Goal: Find specific page/section: Find specific page/section

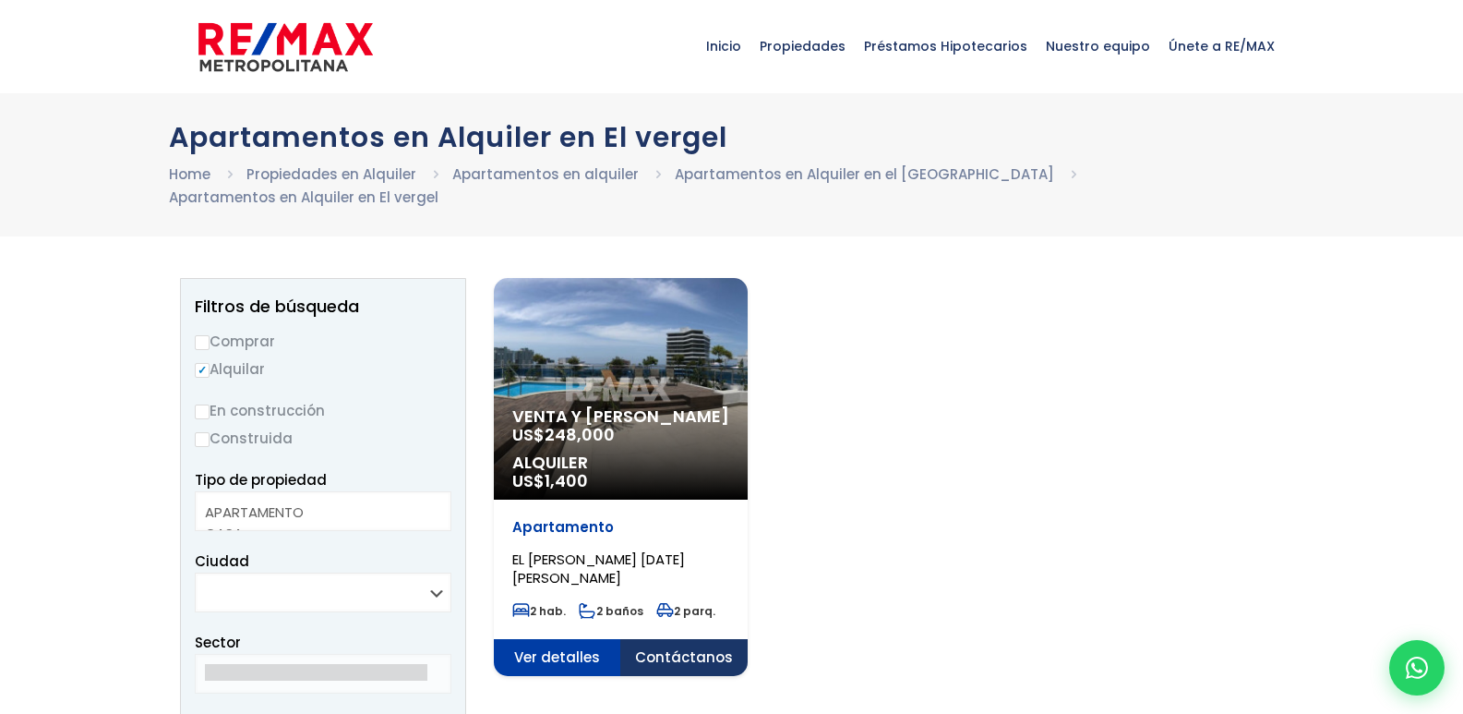
select select
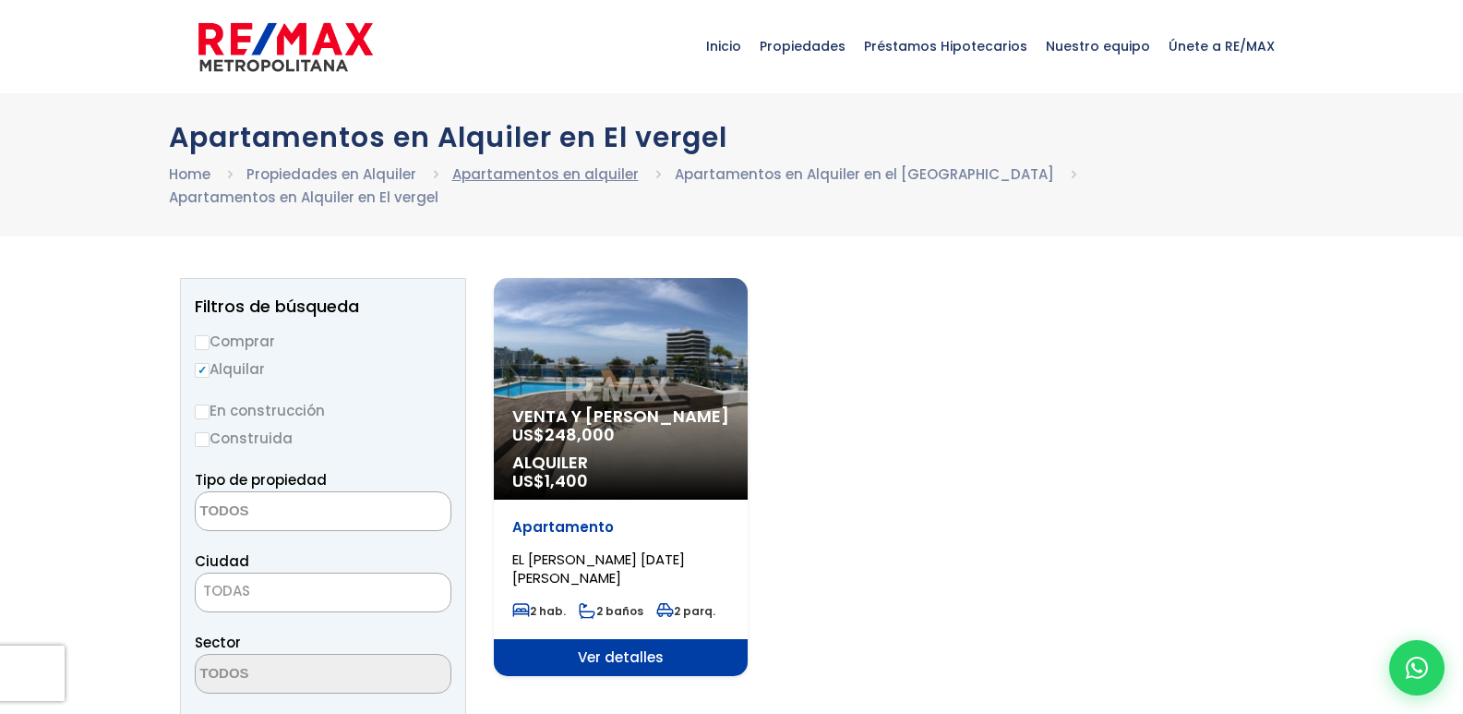
drag, startPoint x: 446, startPoint y: 170, endPoint x: 465, endPoint y: 170, distance: 19.4
click at [451, 170] on ul "Home Propiedades en Alquiler Apartamentos en alquiler Apartamentos en [GEOGRAPH…" at bounding box center [732, 185] width 1126 height 46
click at [555, 173] on link "Apartamentos en alquiler" at bounding box center [545, 173] width 187 height 19
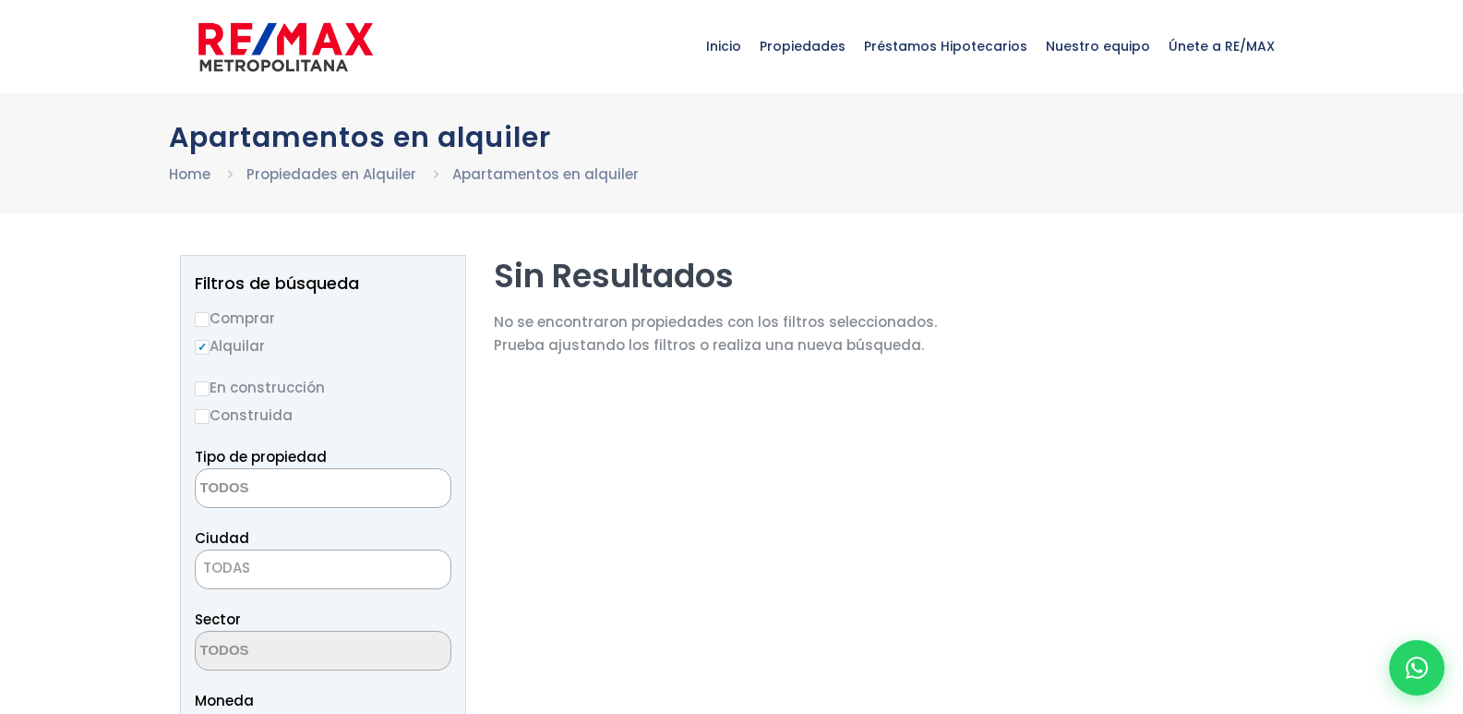
select select
